Goal: Task Accomplishment & Management: Complete application form

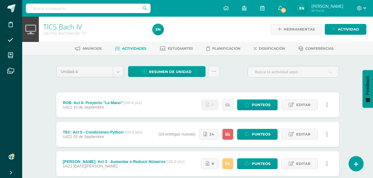
click at [326, 107] on link at bounding box center [327, 104] width 11 height 11
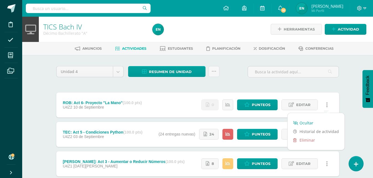
click at [304, 123] on link "Ocultar" at bounding box center [316, 122] width 57 height 9
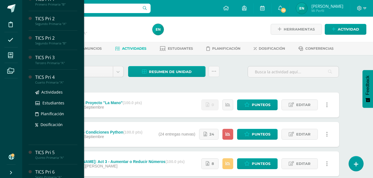
scroll to position [55, 0]
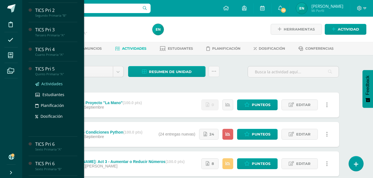
click at [54, 83] on span "Actividades" at bounding box center [51, 83] width 21 height 5
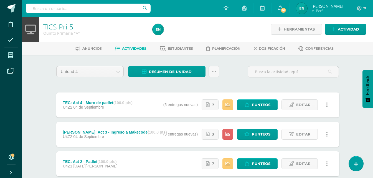
click at [307, 135] on span "Editar" at bounding box center [303, 134] width 14 height 10
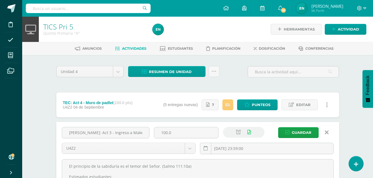
scroll to position [55, 0]
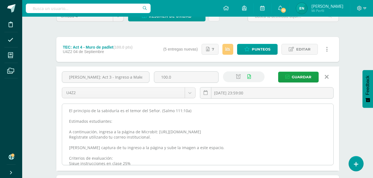
click at [67, 112] on textarea "El principio de la sabiduría es el temor del Señor. (Salmo 111:10a) Estimados e…" at bounding box center [197, 134] width 271 height 61
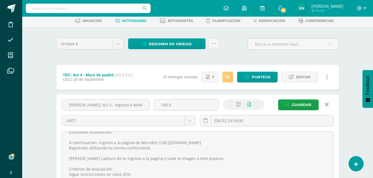
scroll to position [0, 0]
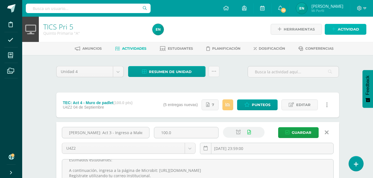
click at [345, 30] on span "Actividad" at bounding box center [348, 29] width 21 height 10
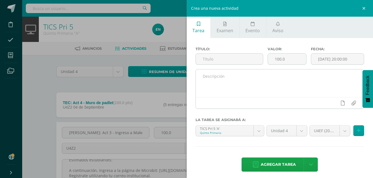
click at [244, 80] on textarea at bounding box center [280, 83] width 168 height 28
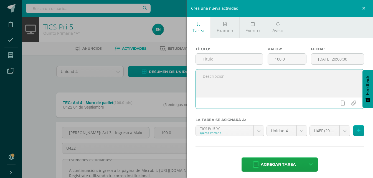
paste textarea "El principio de la sabiduría es el temor del Señor. (Salmo 111:10a) Estimados e…"
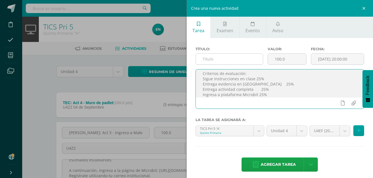
type textarea "El principio de la sabiduría es el temor del Señor. (Salmo 111:10a) Estimados e…"
click at [215, 60] on input "text" at bounding box center [229, 59] width 67 height 11
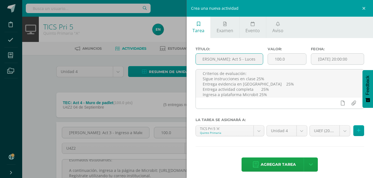
scroll to position [0, 6]
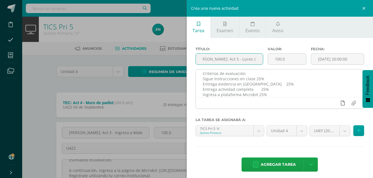
type input "[PERSON_NAME]: Act 5 - Luces con Microbit"
click at [337, 101] on link at bounding box center [342, 103] width 11 height 11
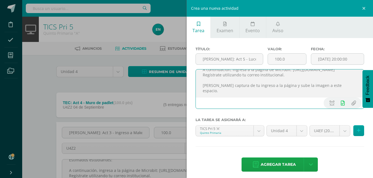
drag, startPoint x: 202, startPoint y: 82, endPoint x: 347, endPoint y: 89, distance: 145.0
click at [347, 89] on textarea "El principio de la sabiduría es el temor del Señor. (Salmo 111:10a) Estimados e…" at bounding box center [280, 83] width 168 height 28
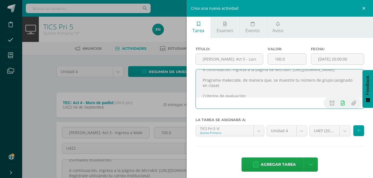
drag, startPoint x: 223, startPoint y: 86, endPoint x: 240, endPoint y: 85, distance: 17.2
click at [240, 85] on textarea "El principio de la sabiduría es el temor del Señor. (Salmo 111:10a) Estimados e…" at bounding box center [280, 83] width 168 height 28
click at [205, 85] on textarea "El principio de la sabiduría es el temor del Señor. (Salmo 111:10a) Estimados e…" at bounding box center [280, 83] width 168 height 28
click at [285, 89] on textarea "El principio de la sabiduría es el temor del Señor. (Salmo 111:10a) Estimados e…" at bounding box center [280, 83] width 168 height 28
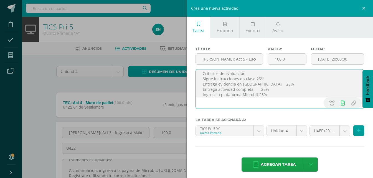
scroll to position [77, 0]
click at [259, 90] on textarea "El principio de la sabiduría es el temor del Señor. (Salmo 111:10a) Estimados e…" at bounding box center [280, 83] width 168 height 28
click at [259, 84] on textarea "El principio de la sabiduría es el temor del Señor. (Salmo 111:10a) Estimados e…" at bounding box center [280, 83] width 168 height 28
click at [256, 80] on textarea "El principio de la sabiduría es el temor del Señor. (Salmo 111:10a) Estimados e…" at bounding box center [280, 83] width 168 height 28
click at [256, 73] on textarea "El principio de la sabiduría es el temor del Señor. (Salmo 111:10a) Estimados e…" at bounding box center [280, 83] width 168 height 28
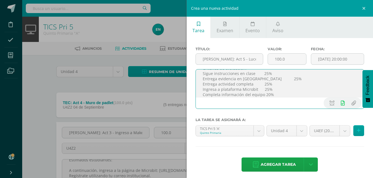
click at [268, 75] on textarea "El principio de la sabiduría es el temor del Señor. (Salmo 111:10a) Estimados e…" at bounding box center [280, 83] width 168 height 28
type textarea "El principio de la sabiduría es el temor del Señor. (Salmo 111:10a) Estimados e…"
click at [343, 132] on body "Disciplina Asistencia Mis cursos Archivos Soporte Ayuda Reportar un problema Ce…" at bounding box center [186, 161] width 373 height 322
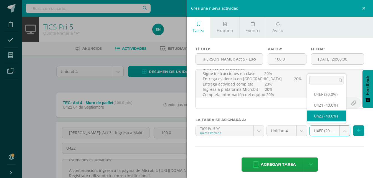
select select "31557"
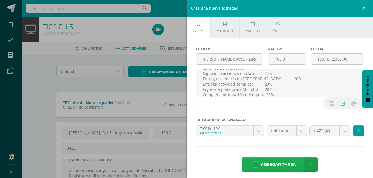
click at [280, 161] on span "Agregar tarea" at bounding box center [278, 165] width 35 height 14
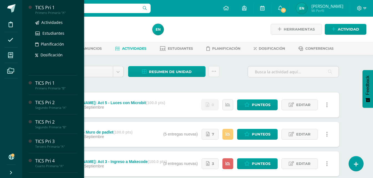
click at [62, 13] on div "Primero Primaria "A"" at bounding box center [56, 13] width 42 height 4
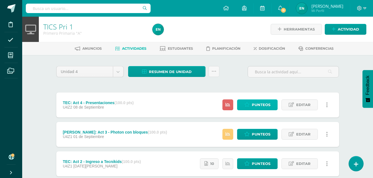
click at [264, 103] on span "Punteos" at bounding box center [261, 105] width 19 height 10
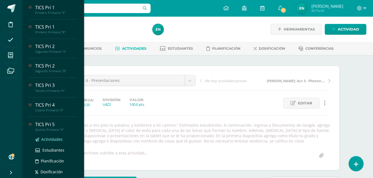
click at [63, 141] on link "Actividades" at bounding box center [56, 139] width 42 height 6
